Goal: Book appointment/travel/reservation

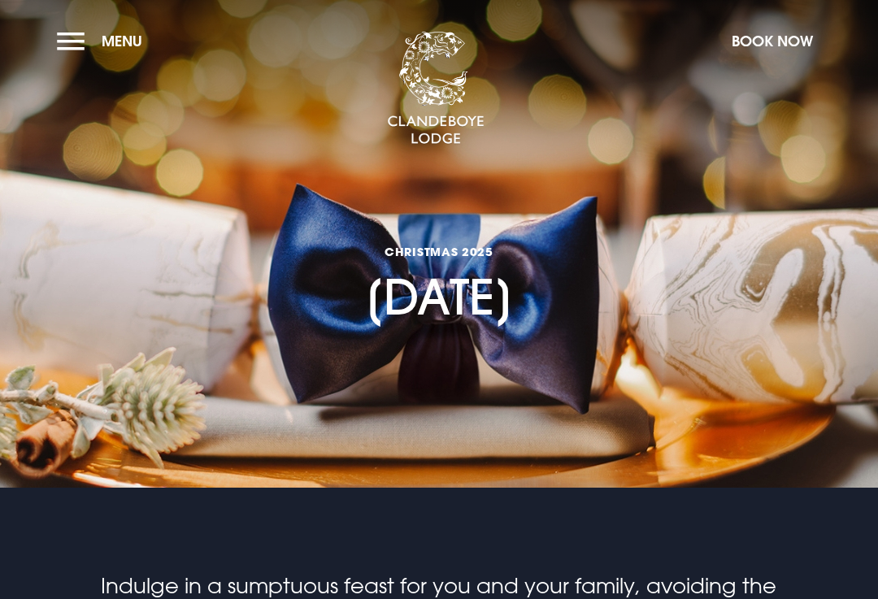
click at [784, 42] on button "Book Now" at bounding box center [772, 41] width 98 height 35
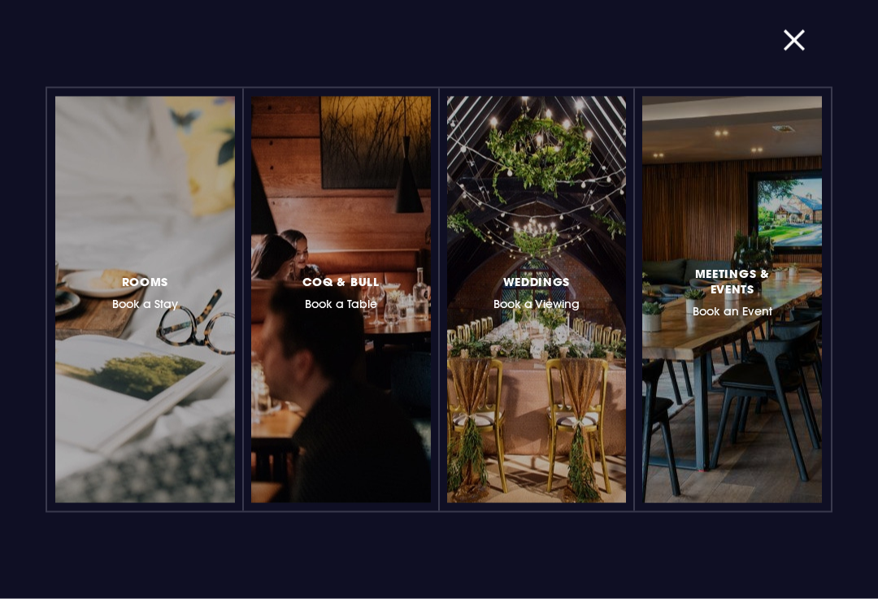
scroll to position [917, 0]
click at [796, 43] on button "button" at bounding box center [804, 41] width 42 height 16
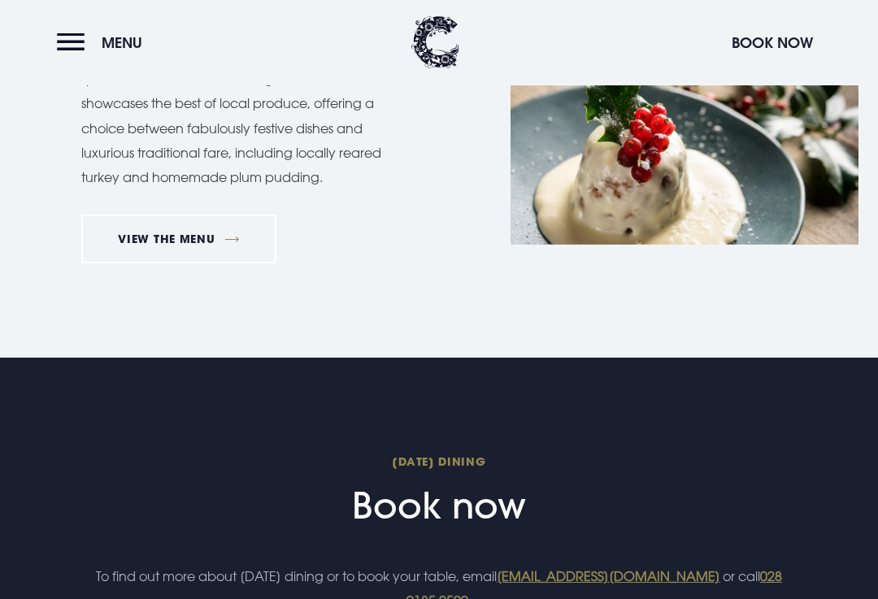
scroll to position [1340, 0]
click at [498, 459] on span "[DATE] Dining" at bounding box center [439, 460] width 696 height 15
click at [495, 499] on h2 "Christmas Day Dining Book now" at bounding box center [439, 490] width 696 height 74
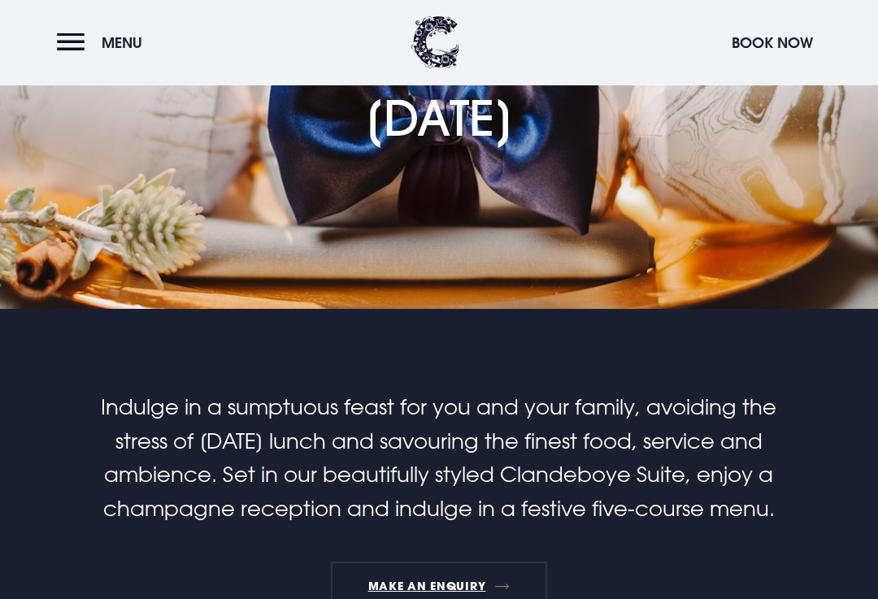
scroll to position [0, 0]
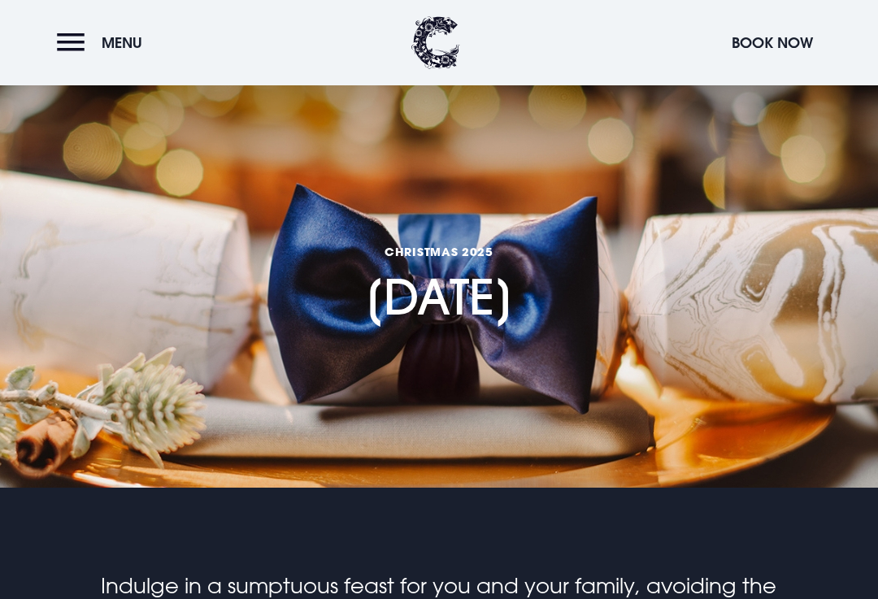
click at [775, 45] on button "Book Now" at bounding box center [772, 42] width 98 height 35
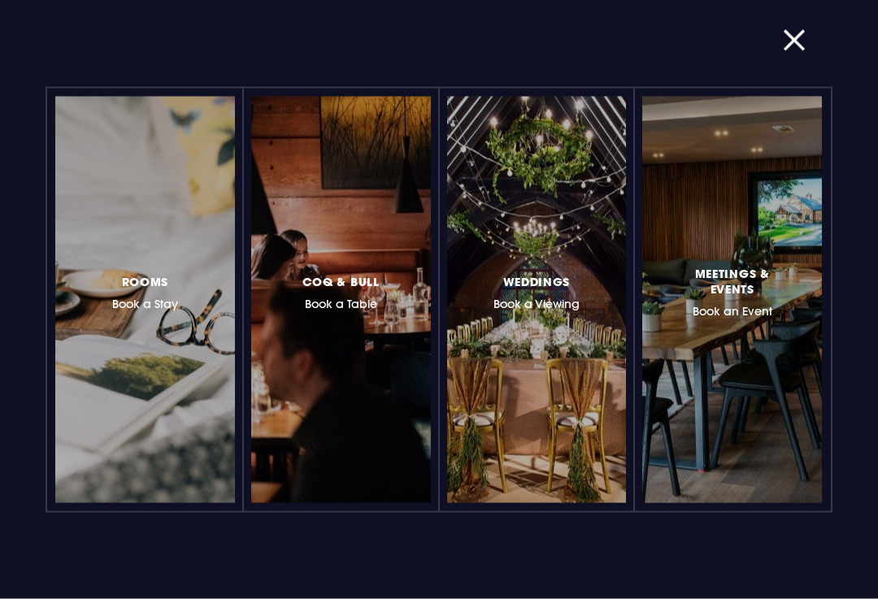
scroll to position [2, 0]
click at [793, 46] on button "button" at bounding box center [804, 41] width 42 height 16
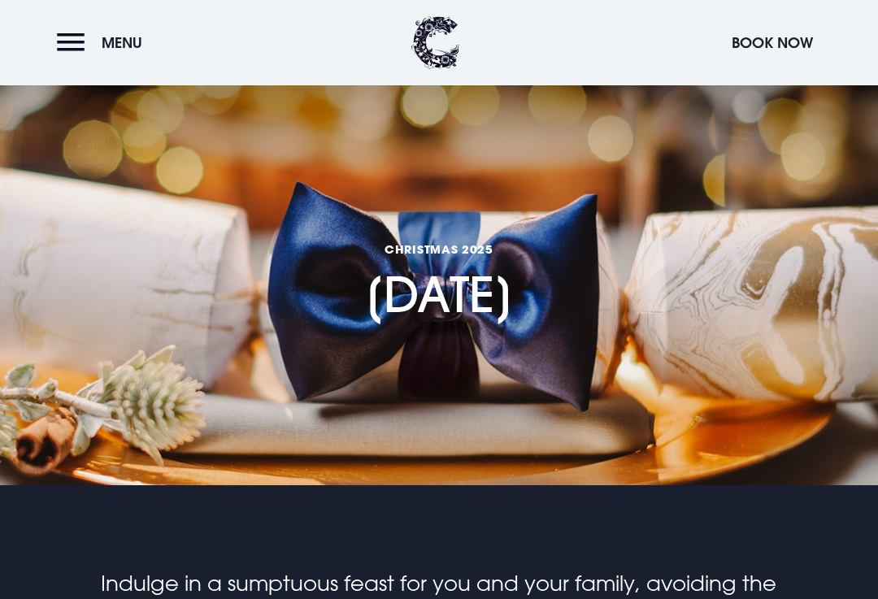
click at [81, 50] on button "Menu" at bounding box center [103, 42] width 93 height 35
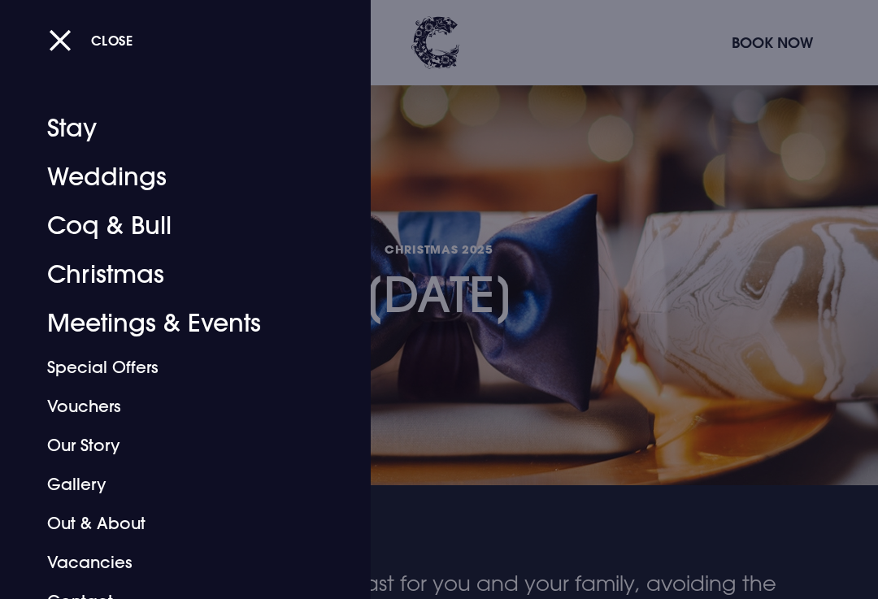
click at [138, 286] on link "Christmas" at bounding box center [174, 274] width 254 height 49
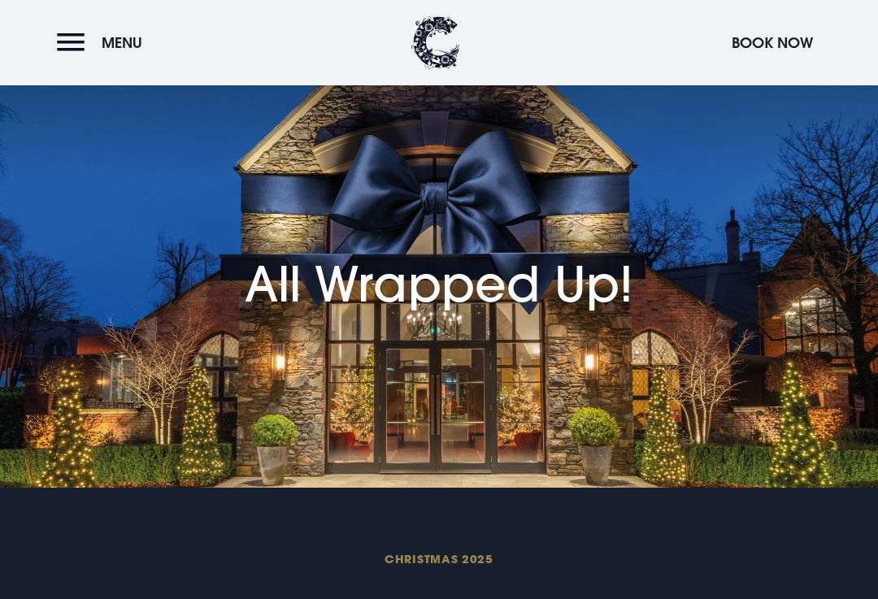
click at [582, 288] on h1 "All Wrapped Up!" at bounding box center [439, 248] width 388 height 130
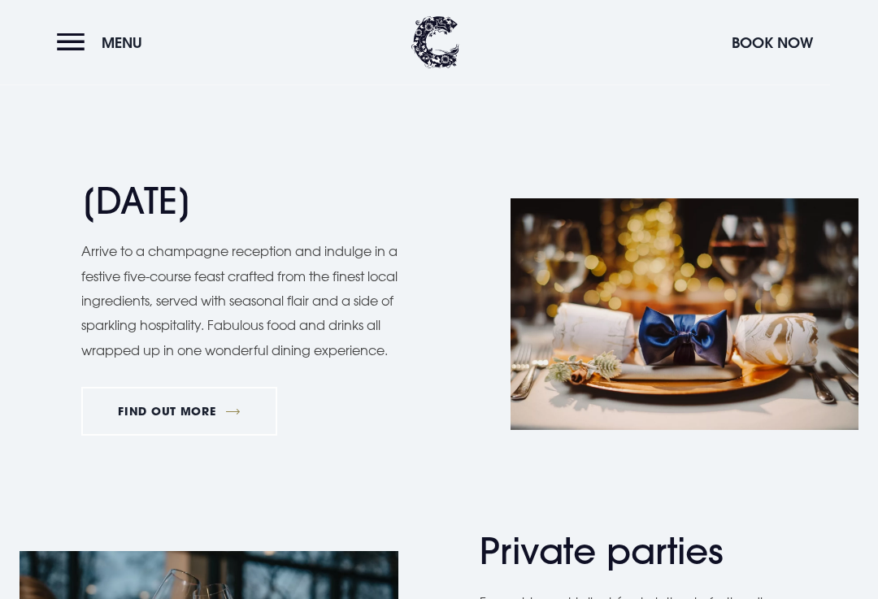
scroll to position [1869, 0]
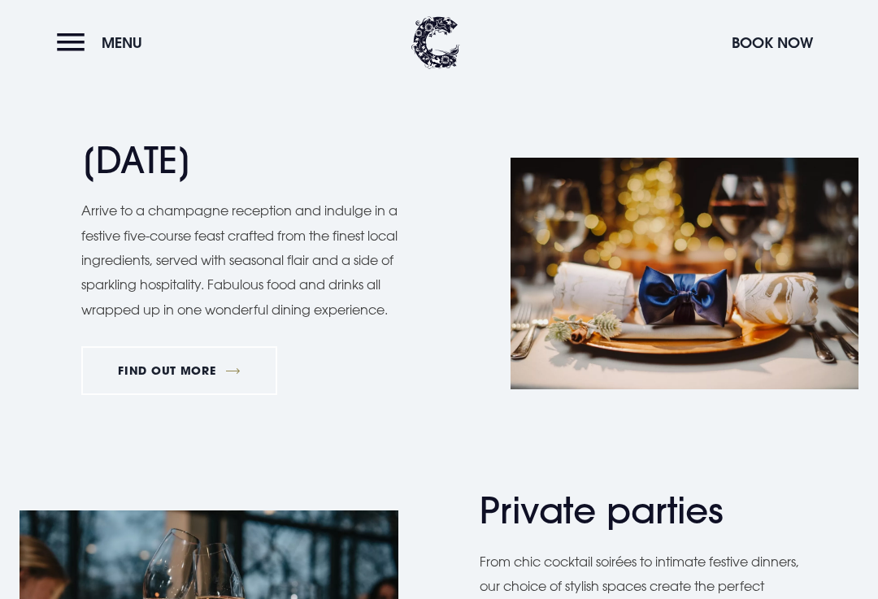
click at [209, 354] on link "FIND OUT MORE" at bounding box center [179, 370] width 196 height 49
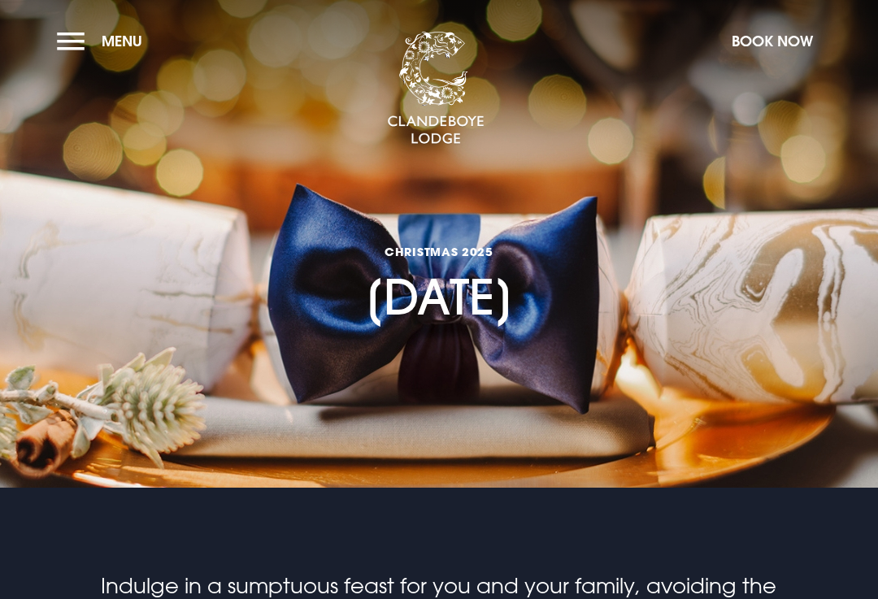
checkbox input "true"
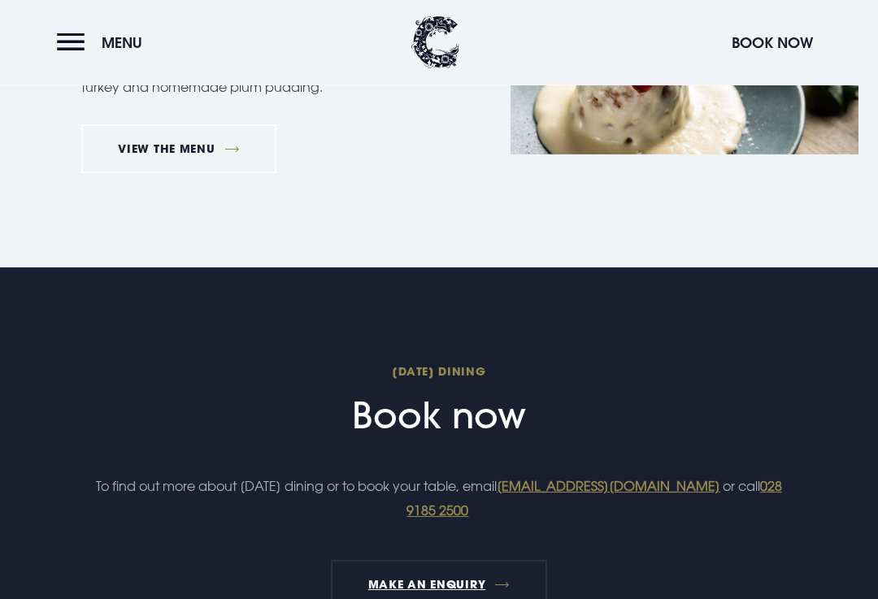
scroll to position [1430, 0]
click at [476, 406] on h2 "Christmas Day Dining Book now" at bounding box center [439, 400] width 696 height 74
click at [497, 494] on link "[EMAIL_ADDRESS][DOMAIN_NAME]" at bounding box center [608, 486] width 223 height 16
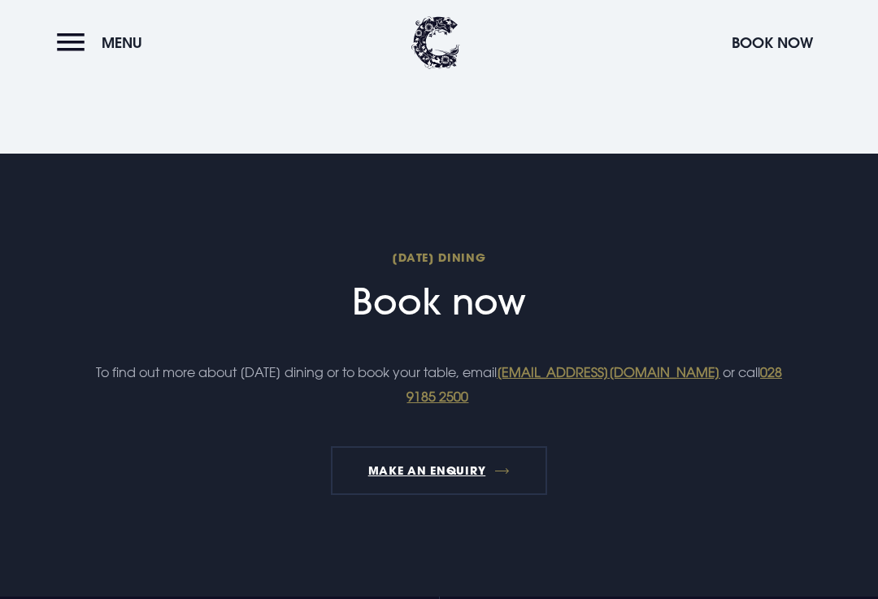
scroll to position [1547, 0]
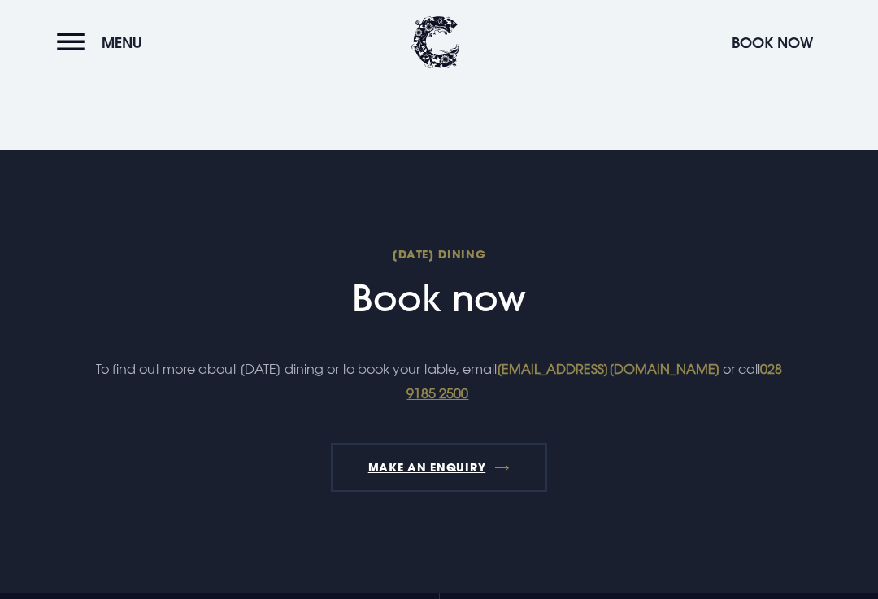
click at [425, 466] on link "MAKE AN ENQUIRY" at bounding box center [438, 468] width 215 height 49
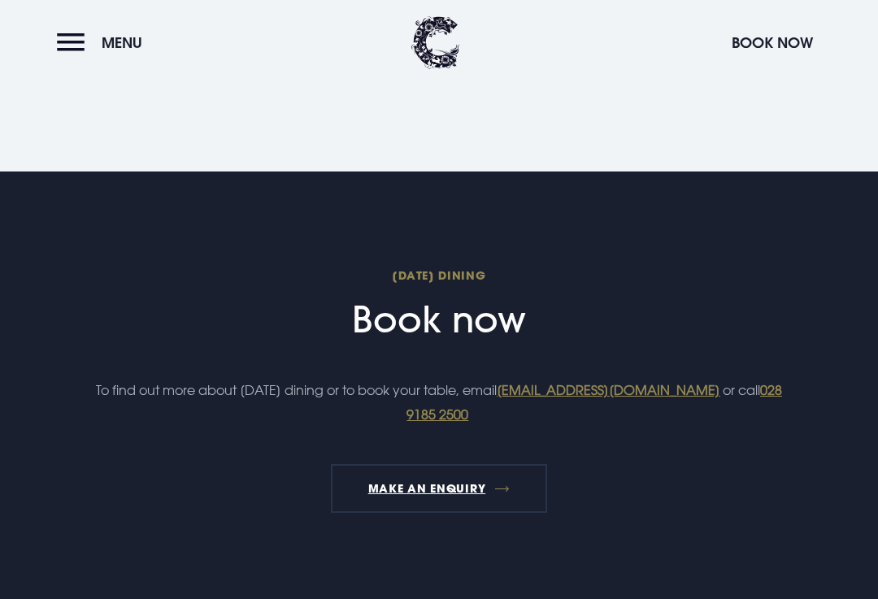
click at [766, 44] on button "Book Now" at bounding box center [772, 42] width 98 height 35
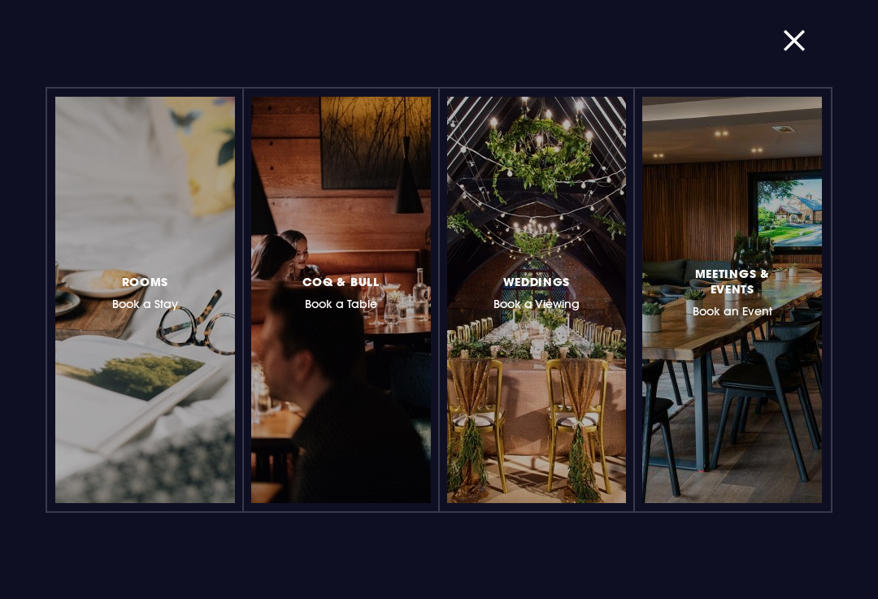
click at [748, 282] on span "Meetings & Events" at bounding box center [732, 281] width 102 height 31
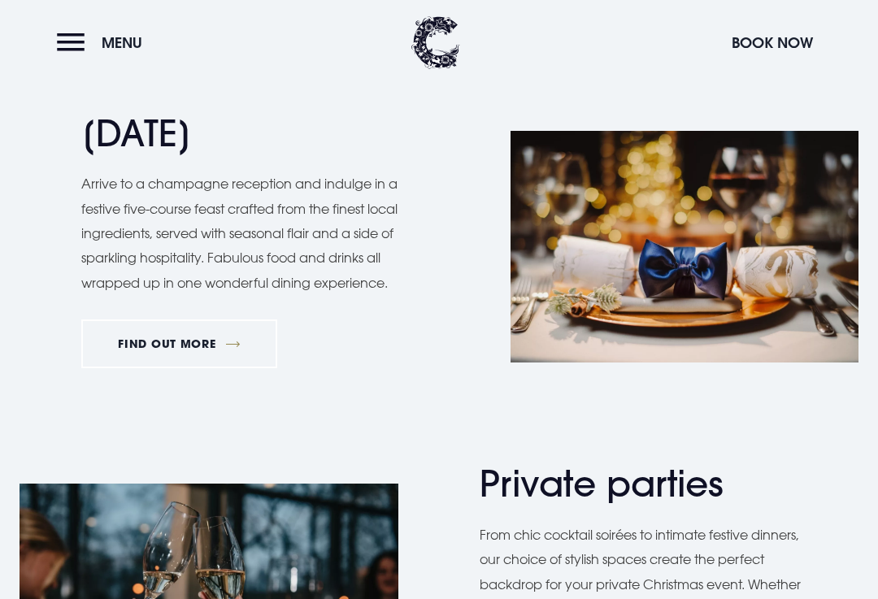
click at [179, 332] on link "FIND OUT MORE" at bounding box center [179, 343] width 196 height 49
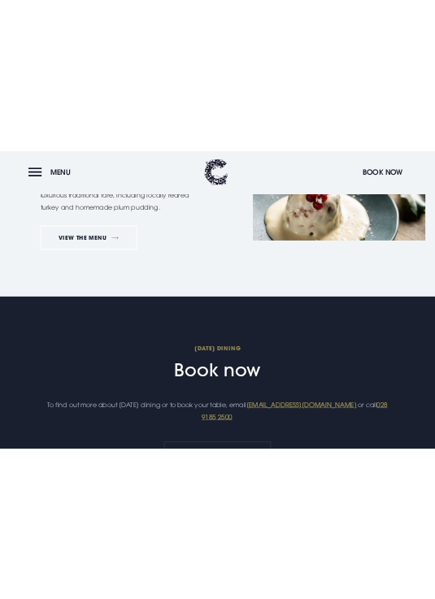
scroll to position [1258, 0]
